Goal: Task Accomplishment & Management: Manage account settings

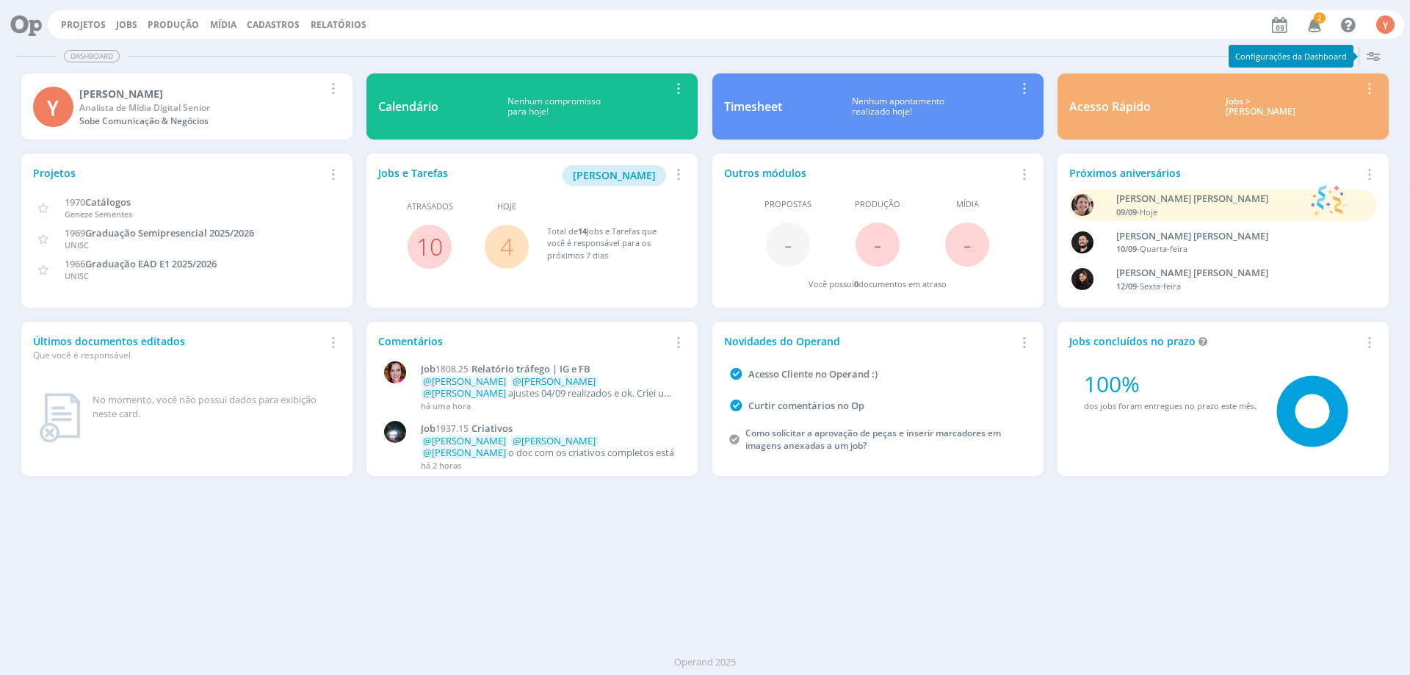
click at [435, 211] on span "Atrasados" at bounding box center [430, 206] width 46 height 12
click at [632, 178] on span "[PERSON_NAME]" at bounding box center [614, 175] width 83 height 14
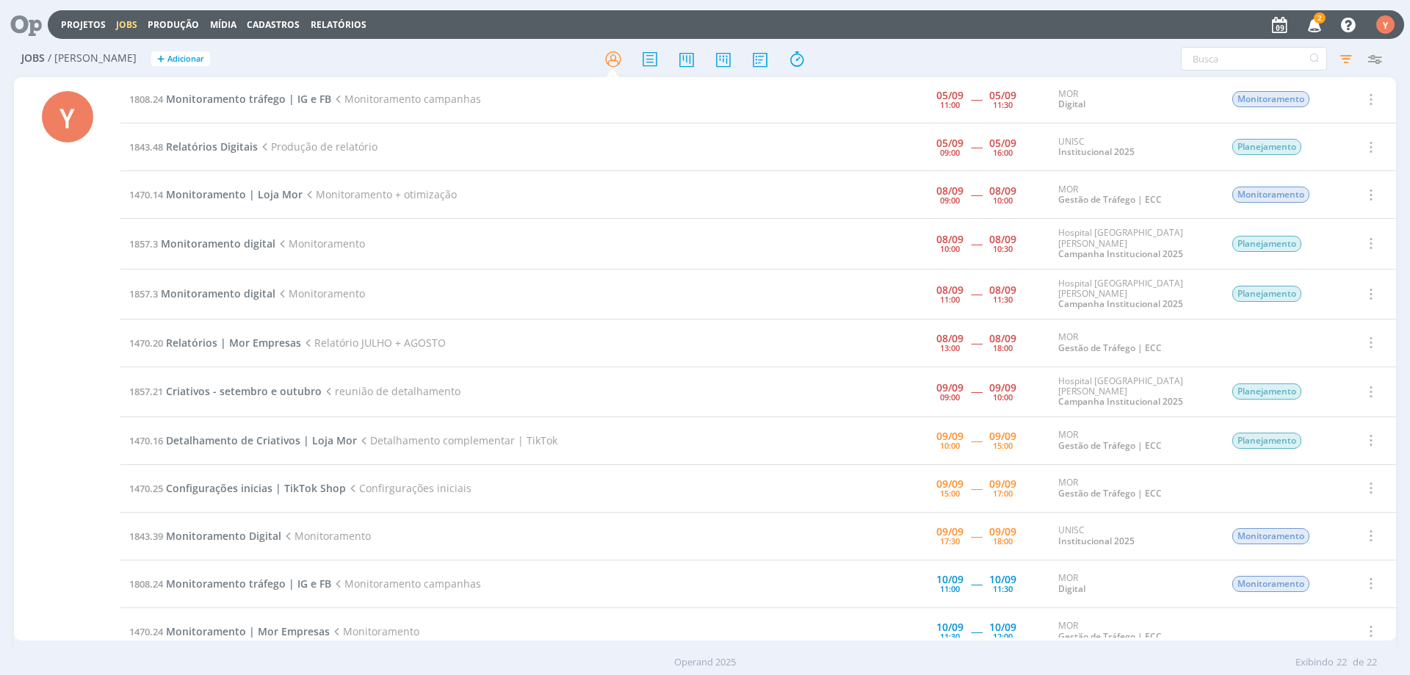
scroll to position [147, 0]
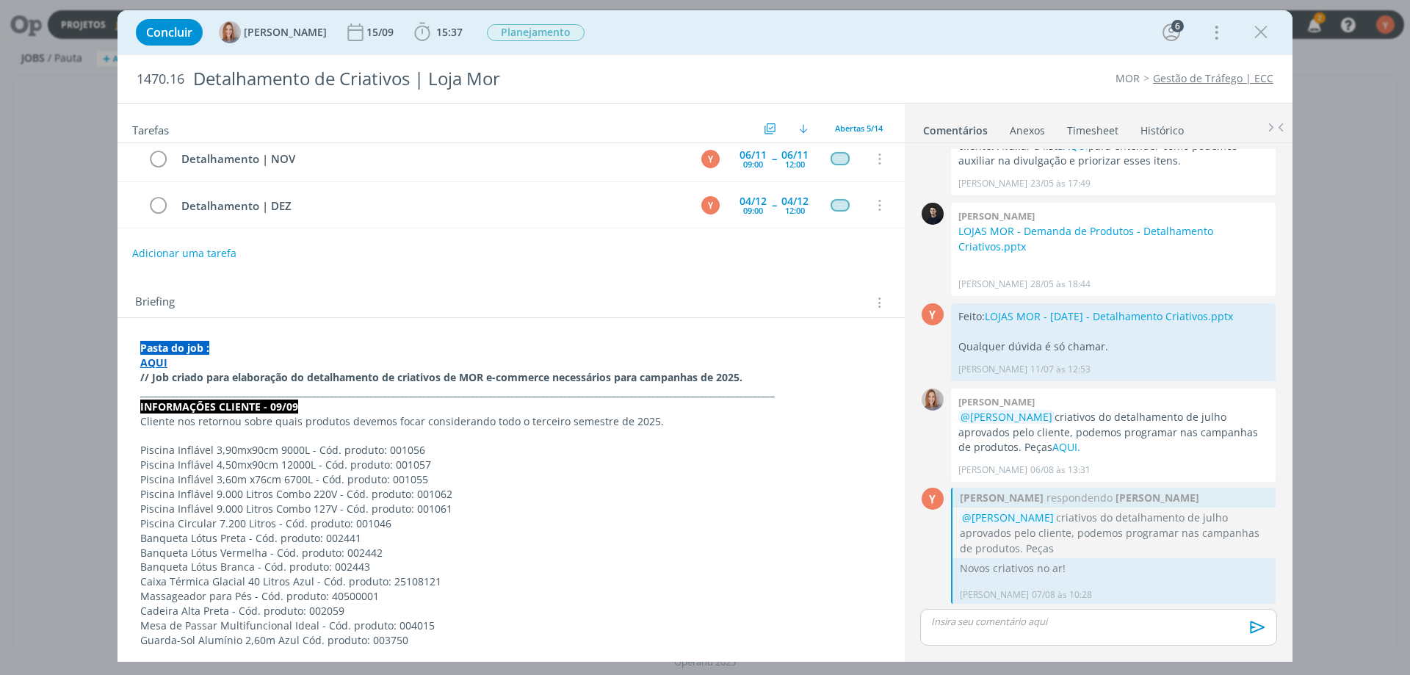
scroll to position [220, 0]
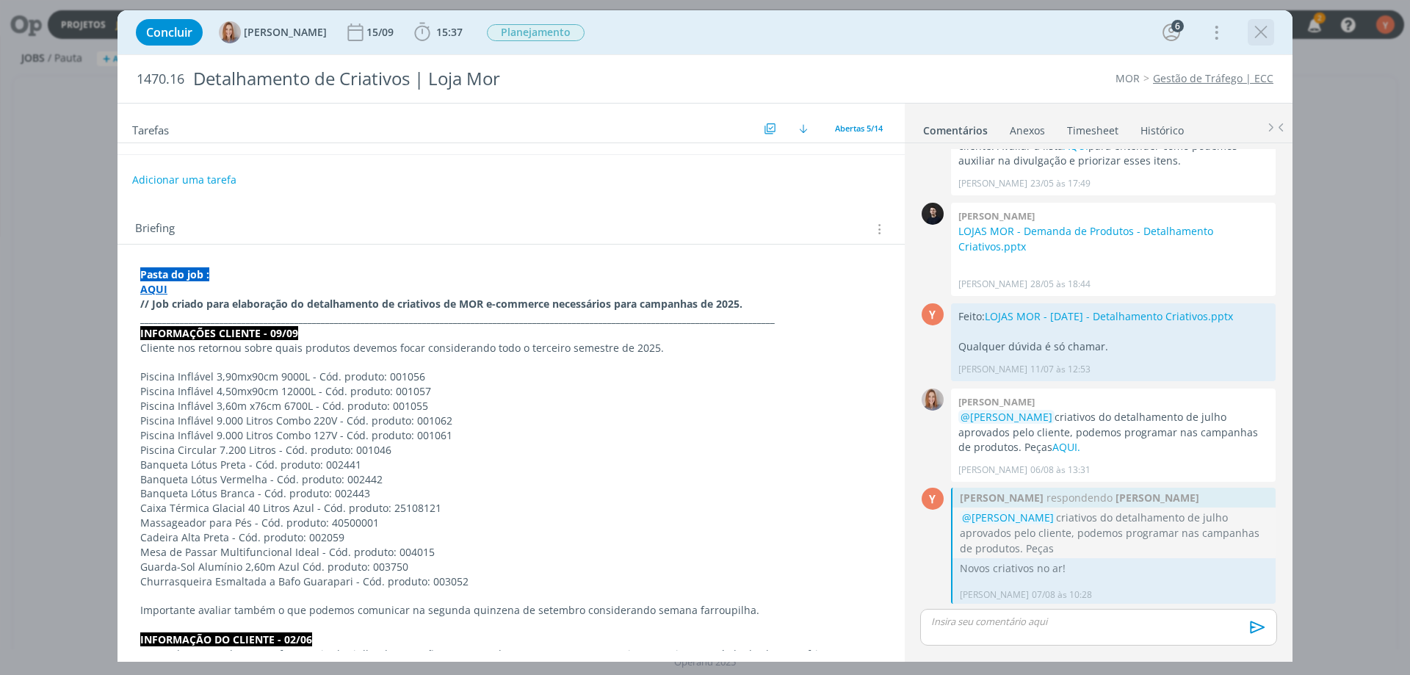
click at [1259, 31] on icon "dialog" at bounding box center [1261, 32] width 22 height 22
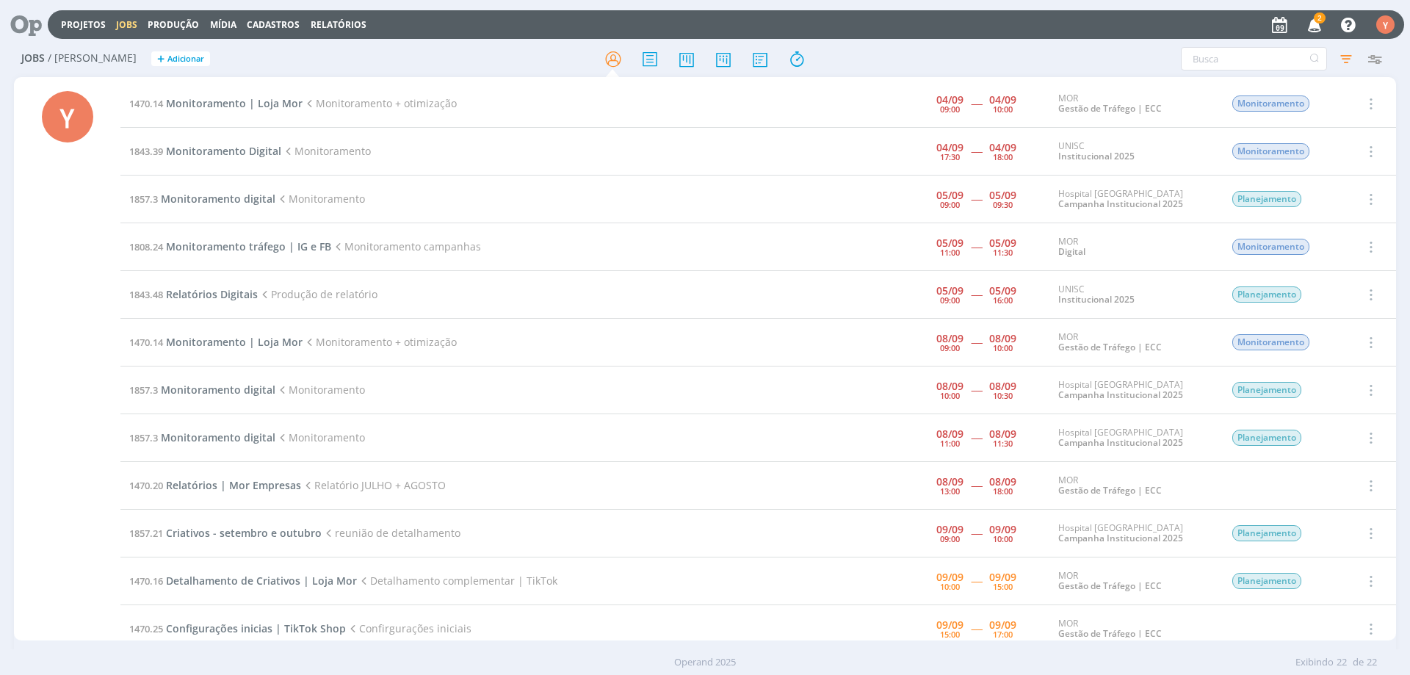
scroll to position [147, 0]
